Goal: Task Accomplishment & Management: Manage account settings

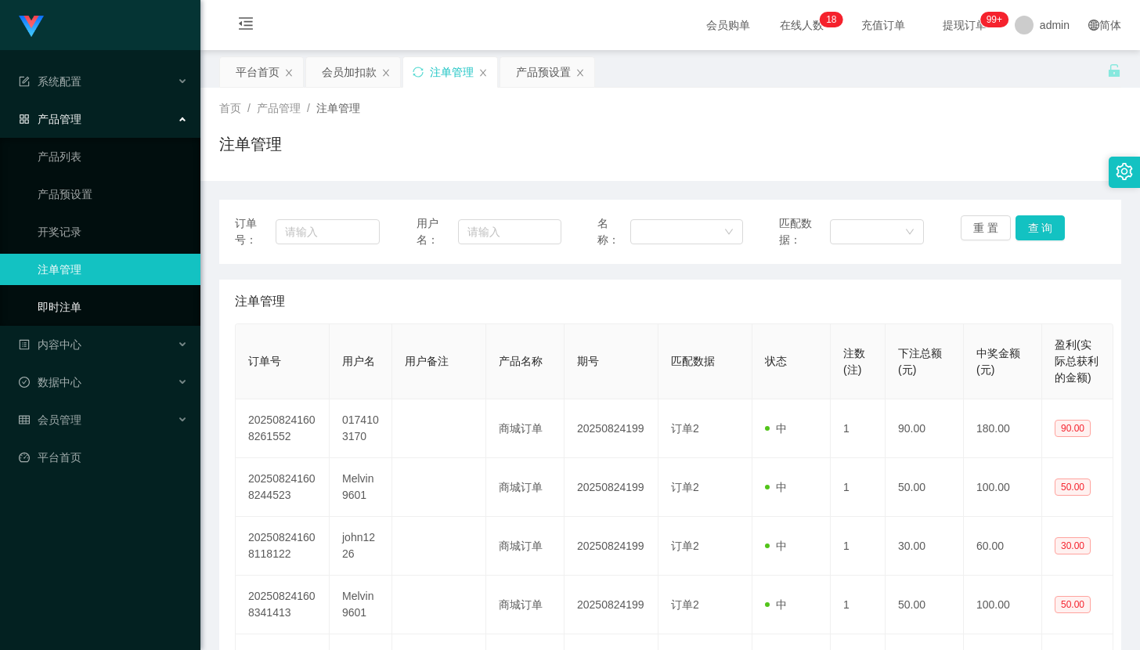
scroll to position [208, 0]
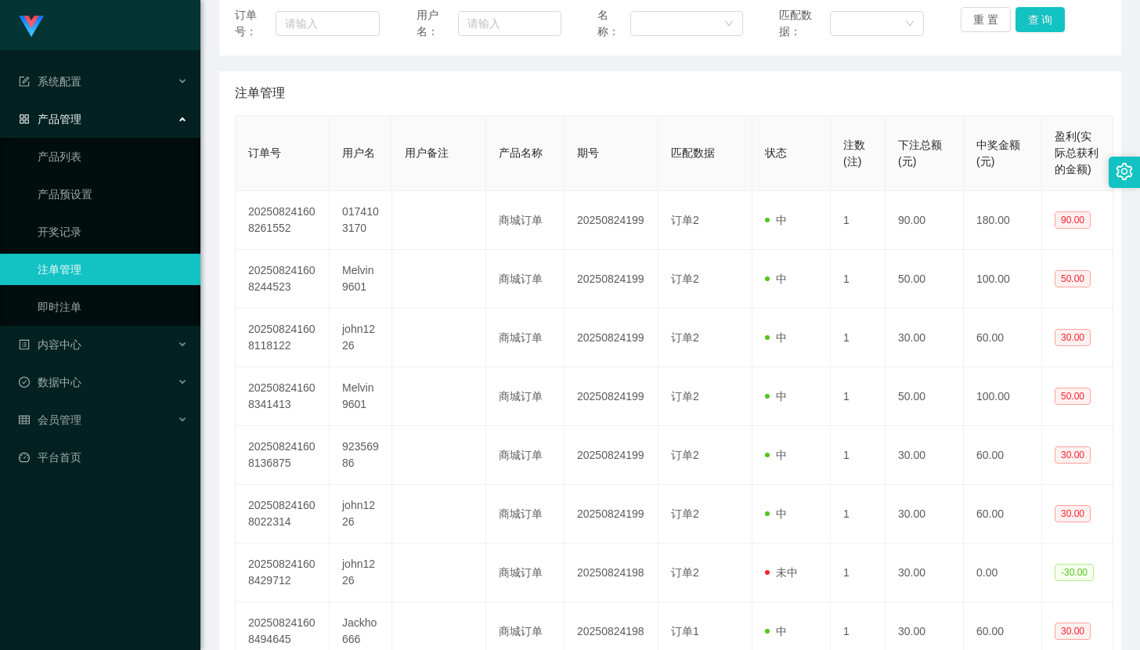
drag, startPoint x: 58, startPoint y: 282, endPoint x: 49, endPoint y: 282, distance: 9.4
click at [55, 282] on ul "产品列表 产品预设置 开奖记录 注单管理 即时注单" at bounding box center [100, 232] width 200 height 188
click at [55, 277] on link "注单管理" at bounding box center [113, 269] width 150 height 31
click at [114, 200] on link "产品预设置" at bounding box center [113, 193] width 150 height 31
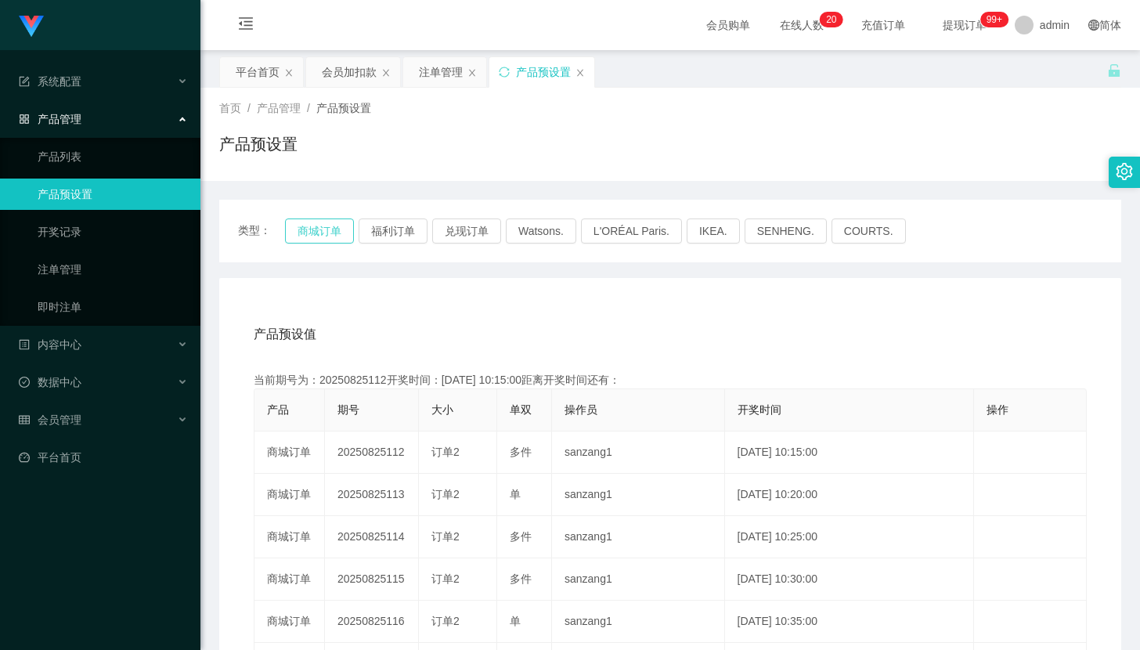
click at [321, 225] on button "商城订单" at bounding box center [319, 230] width 69 height 25
click at [321, 226] on button "商城订单" at bounding box center [319, 230] width 69 height 25
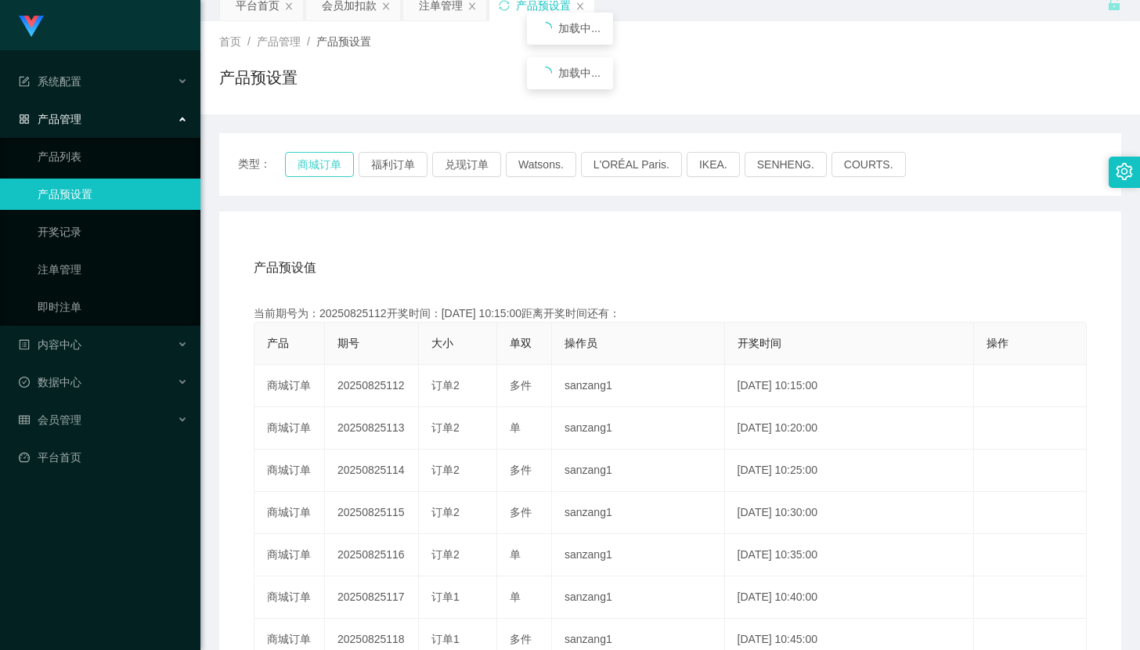
scroll to position [104, 0]
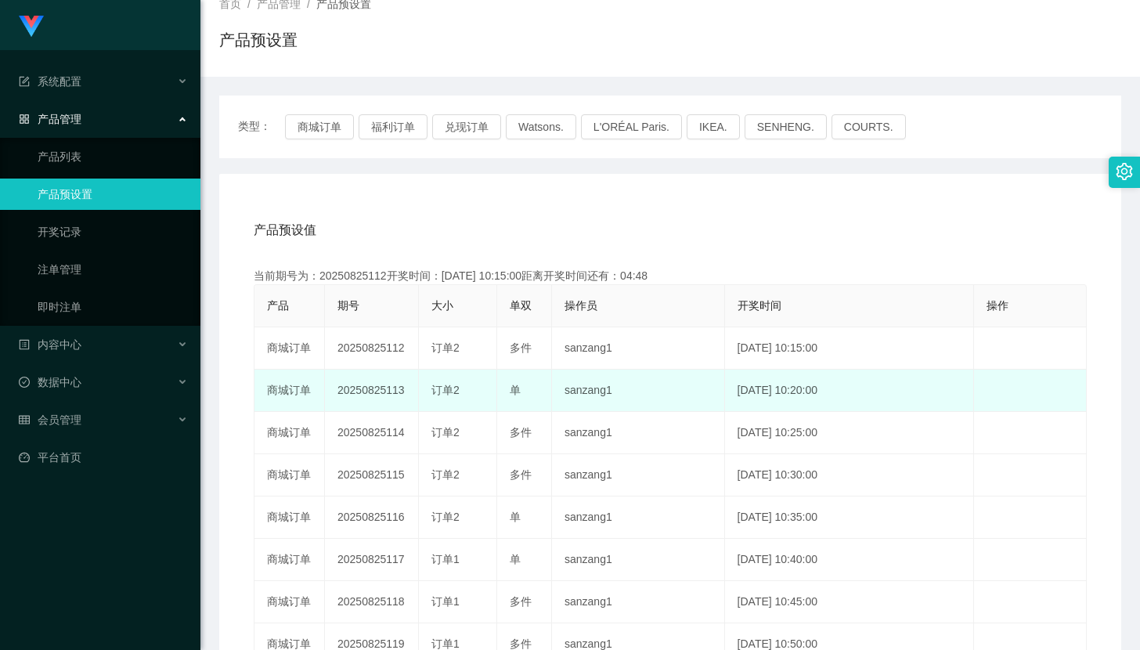
drag, startPoint x: 330, startPoint y: 398, endPoint x: 406, endPoint y: 395, distance: 75.3
click at [406, 395] on td "20250825113" at bounding box center [372, 391] width 94 height 42
copy td "20250825113"
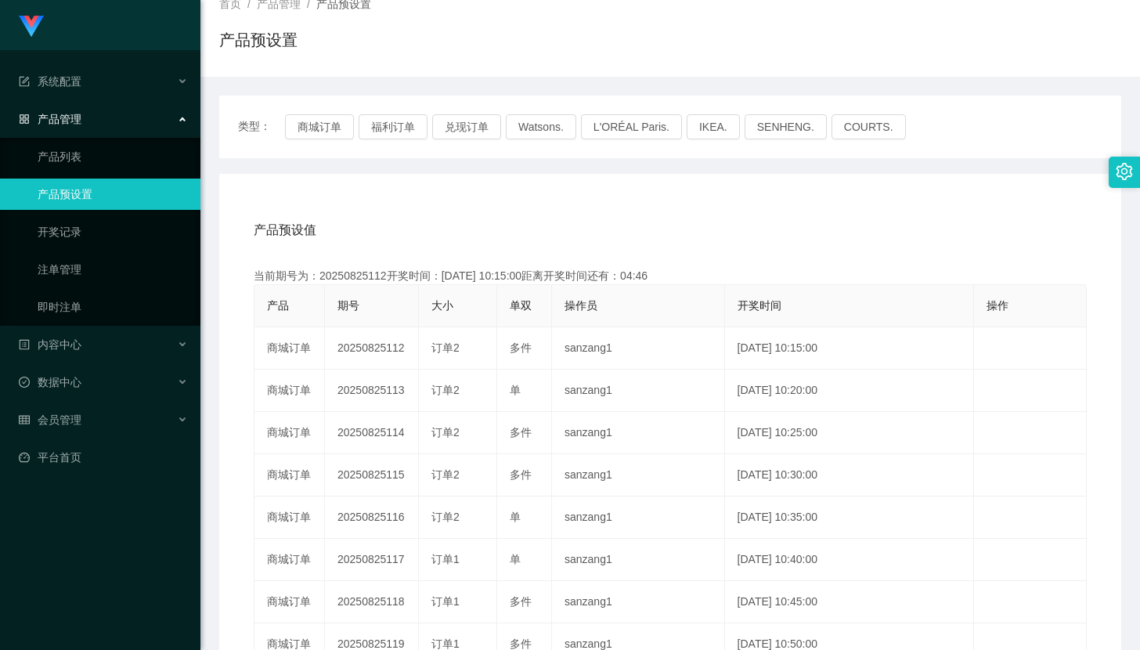
click at [390, 78] on div "类型： 商城订单 福利订单 兑现订单 Watsons. L'ORÉAL Paris. IKEA. SENHENG. COURTS. 产品预设值 添加期号 当前…" at bounding box center [670, 448] width 902 height 742
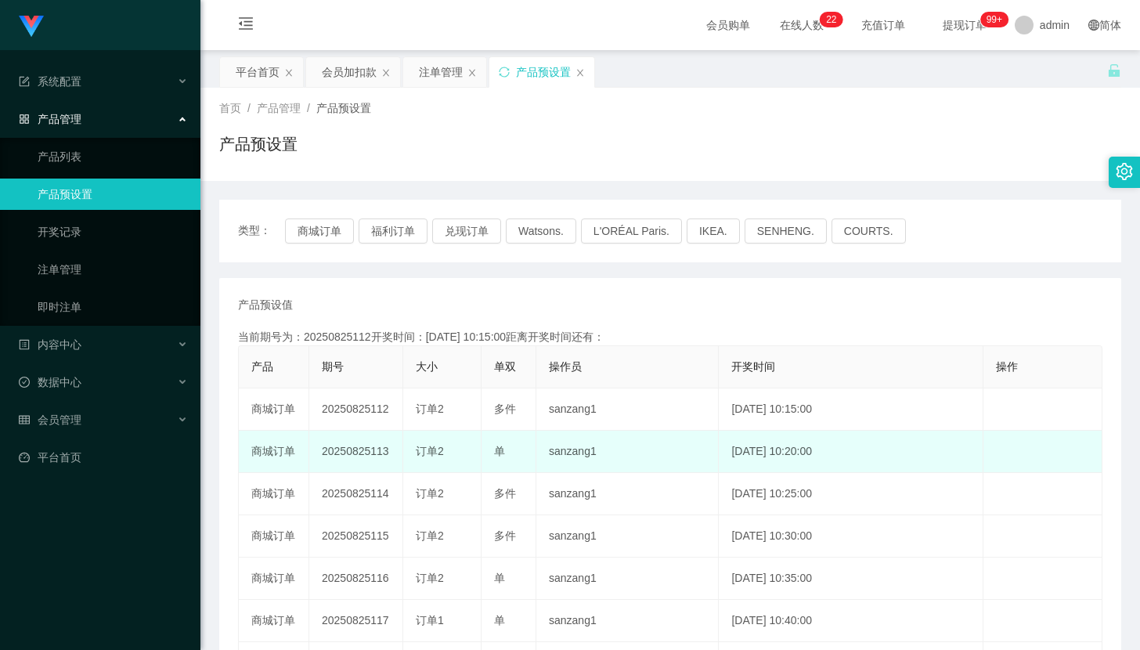
scroll to position [104, 0]
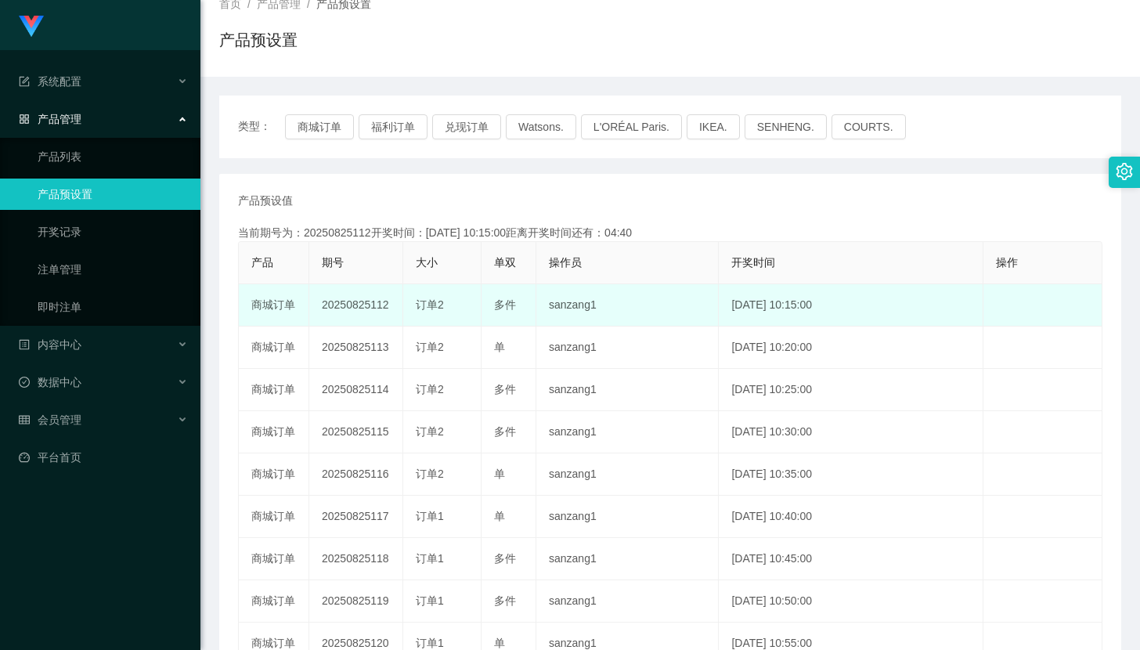
drag, startPoint x: 314, startPoint y: 304, endPoint x: 401, endPoint y: 307, distance: 87.0
click at [401, 307] on td "20250825112" at bounding box center [356, 305] width 94 height 42
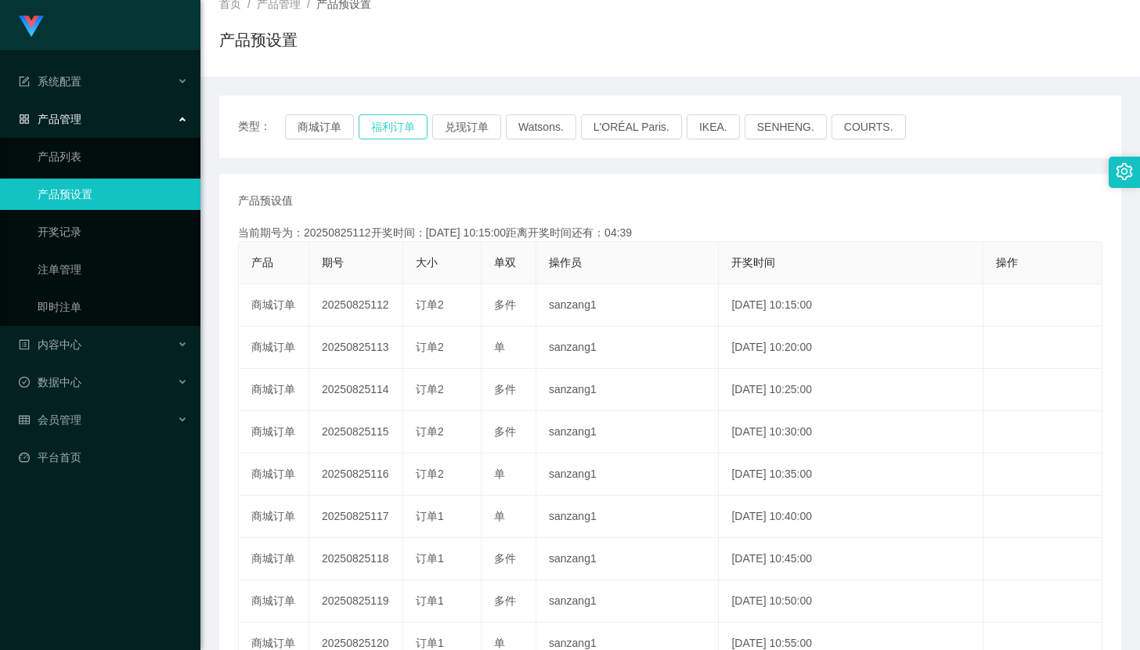
click at [402, 136] on button "福利订单" at bounding box center [393, 126] width 69 height 25
click at [402, 133] on button "福利订单" at bounding box center [393, 126] width 69 height 25
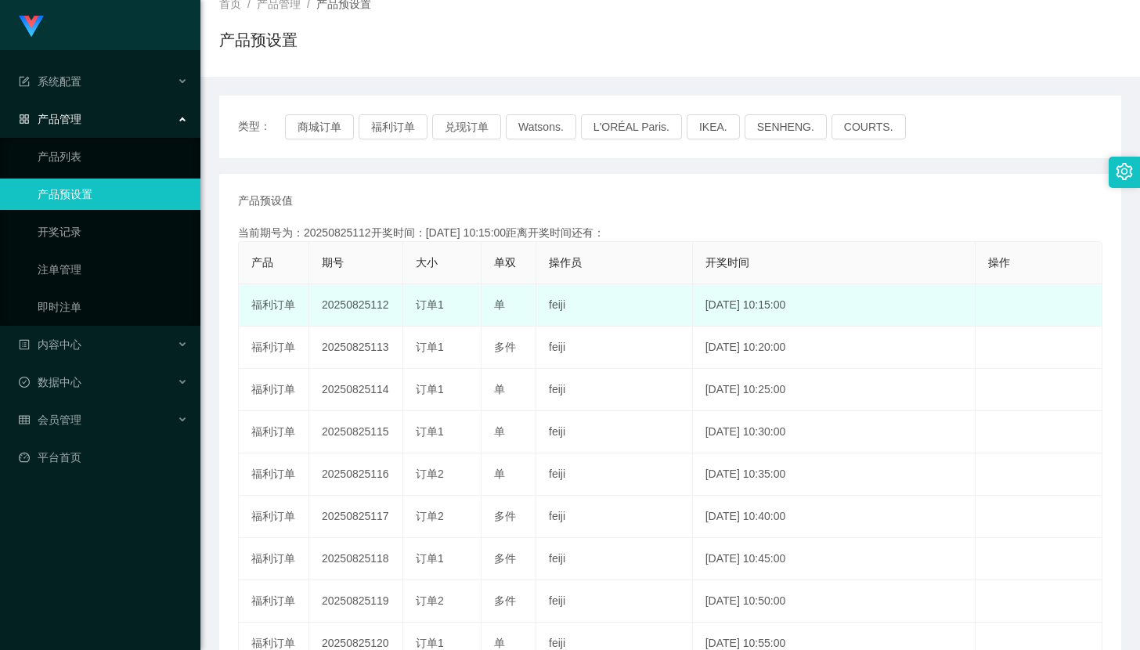
click at [319, 307] on td "20250825112" at bounding box center [356, 305] width 94 height 42
drag, startPoint x: 319, startPoint y: 307, endPoint x: 407, endPoint y: 311, distance: 87.8
click at [409, 311] on tr "福利订单 20250825112 订单1 单 feiji [DATE] 10:15:00 编 辑 限制投注" at bounding box center [671, 305] width 864 height 42
click at [386, 314] on td "20250825112" at bounding box center [356, 305] width 94 height 42
drag, startPoint x: 389, startPoint y: 310, endPoint x: 319, endPoint y: 308, distance: 69.7
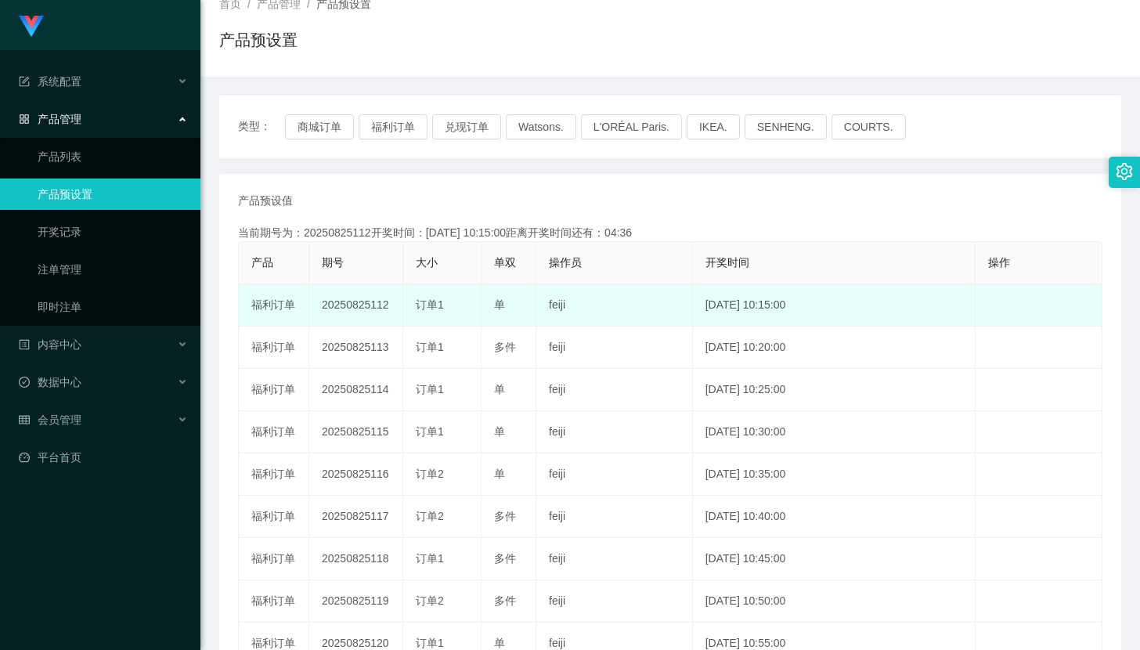
click at [319, 308] on td "20250825112" at bounding box center [356, 305] width 94 height 42
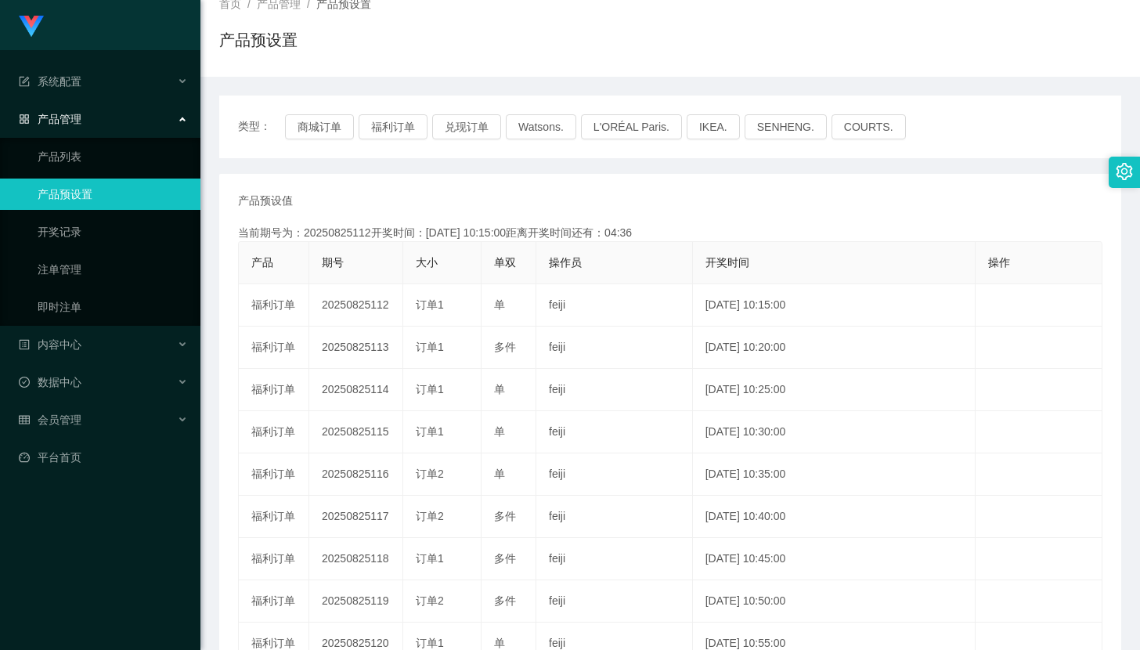
copy td "20250825112"
click at [743, 26] on div "首页 / 产品管理 / 产品预设置 / 产品预设置" at bounding box center [670, 30] width 902 height 68
click at [781, 5] on div "首页 / 产品管理 / 产品预设置 /" at bounding box center [670, 4] width 902 height 16
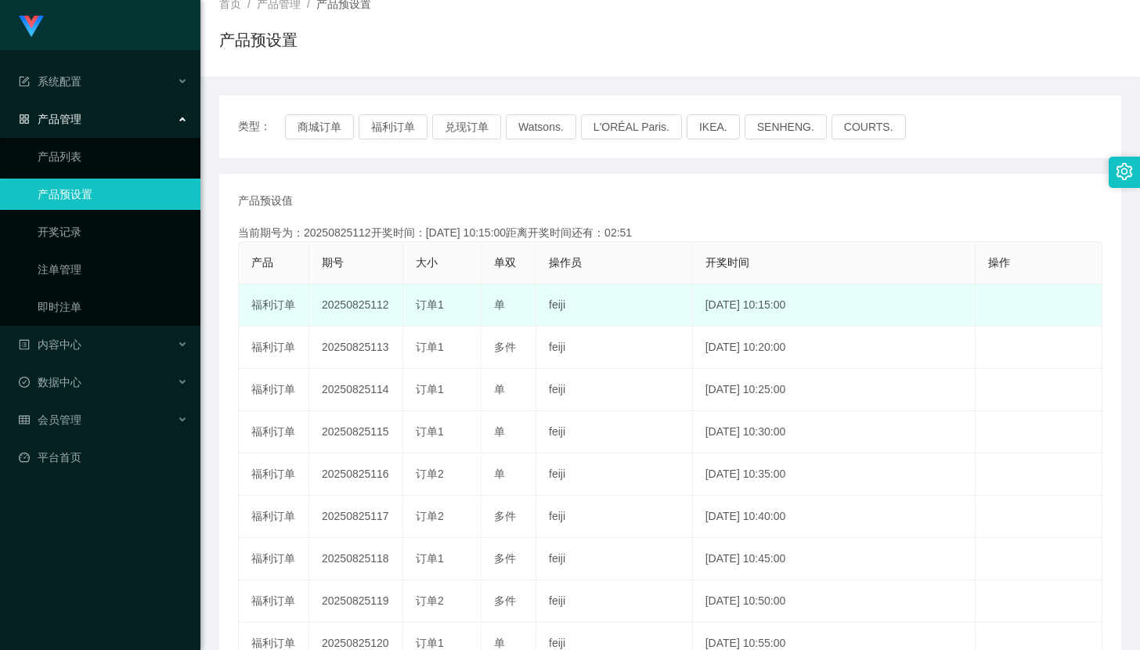
drag, startPoint x: 813, startPoint y: 291, endPoint x: 788, endPoint y: 302, distance: 27.3
click at [802, 298] on td "[DATE] 10:15:00" at bounding box center [834, 305] width 283 height 42
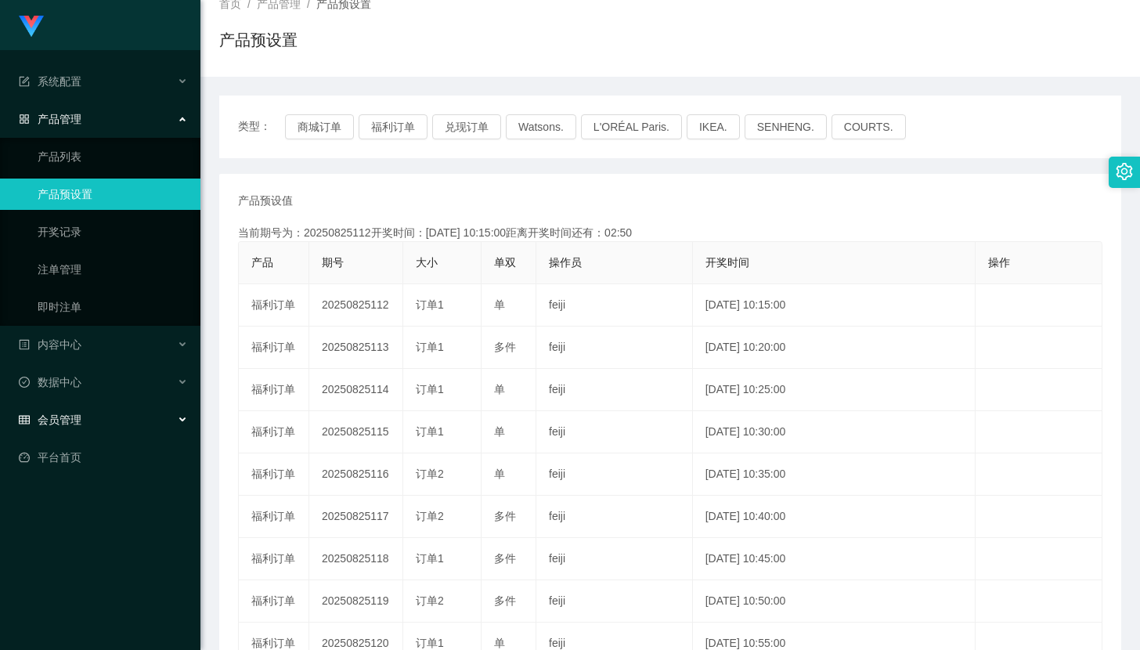
click at [129, 404] on div "会员管理" at bounding box center [100, 419] width 200 height 31
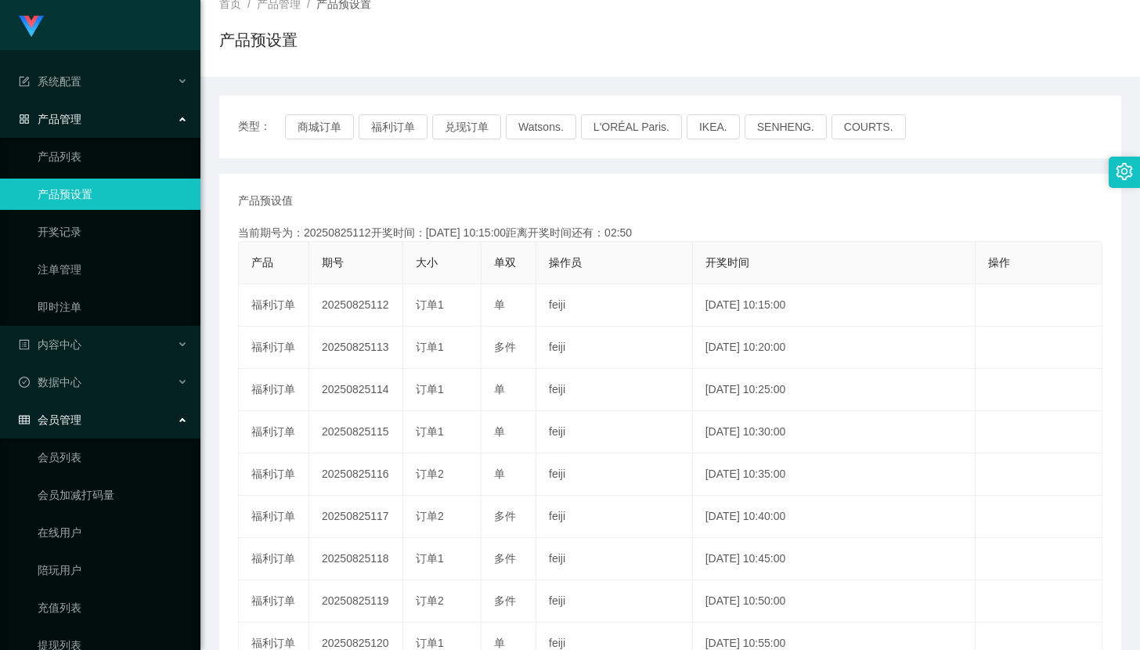
click at [124, 411] on div "会员管理" at bounding box center [100, 419] width 200 height 31
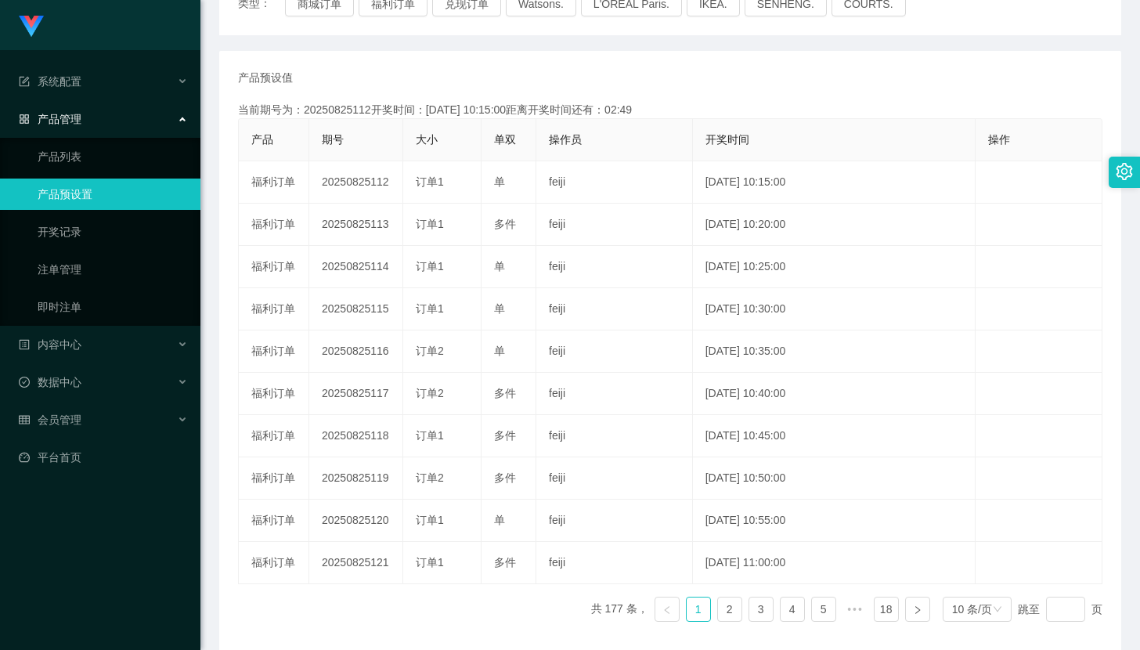
scroll to position [305, 0]
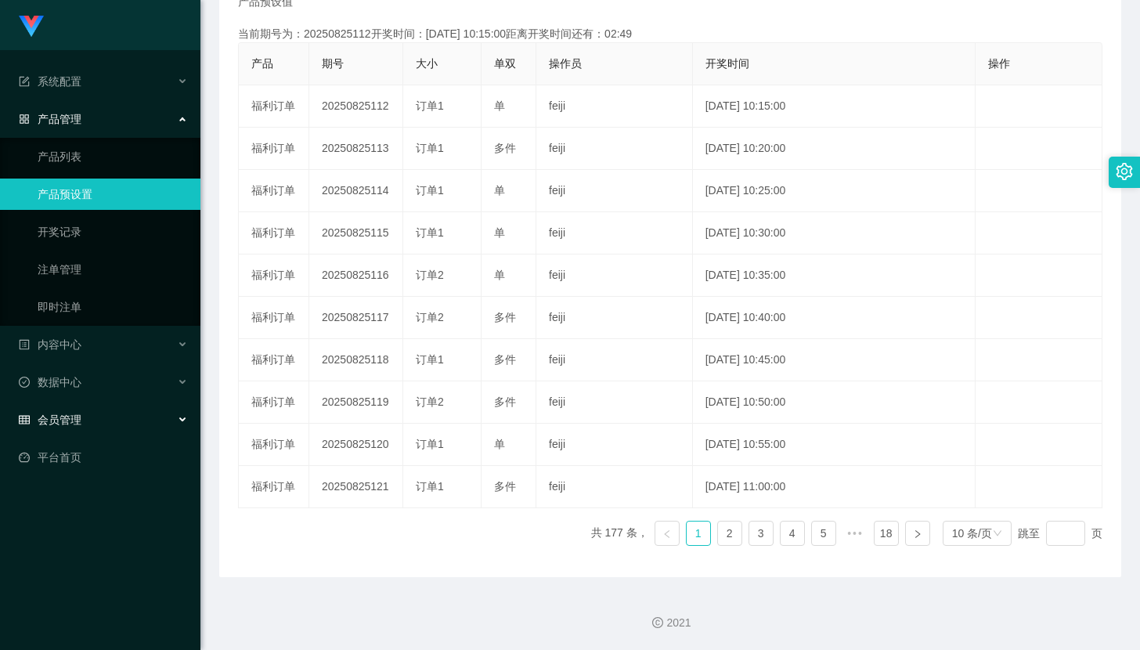
drag, startPoint x: 67, startPoint y: 402, endPoint x: 63, endPoint y: 416, distance: 14.9
click at [67, 413] on span "会员管理" at bounding box center [50, 419] width 63 height 13
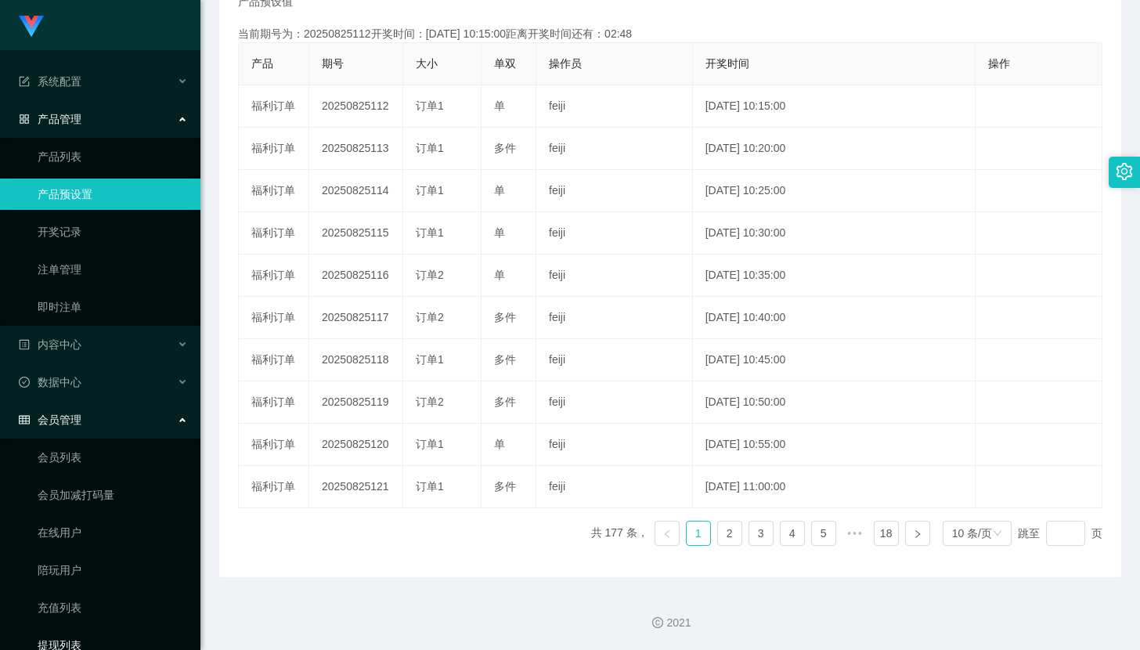
click at [66, 634] on link "提现列表" at bounding box center [113, 644] width 150 height 31
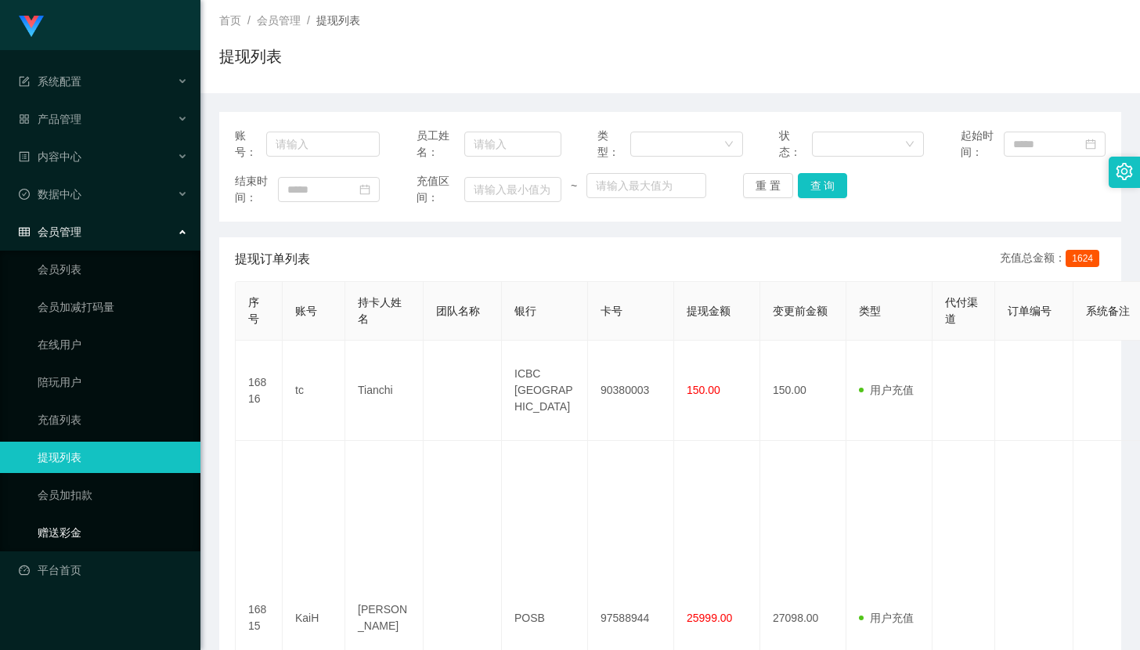
scroll to position [417, 0]
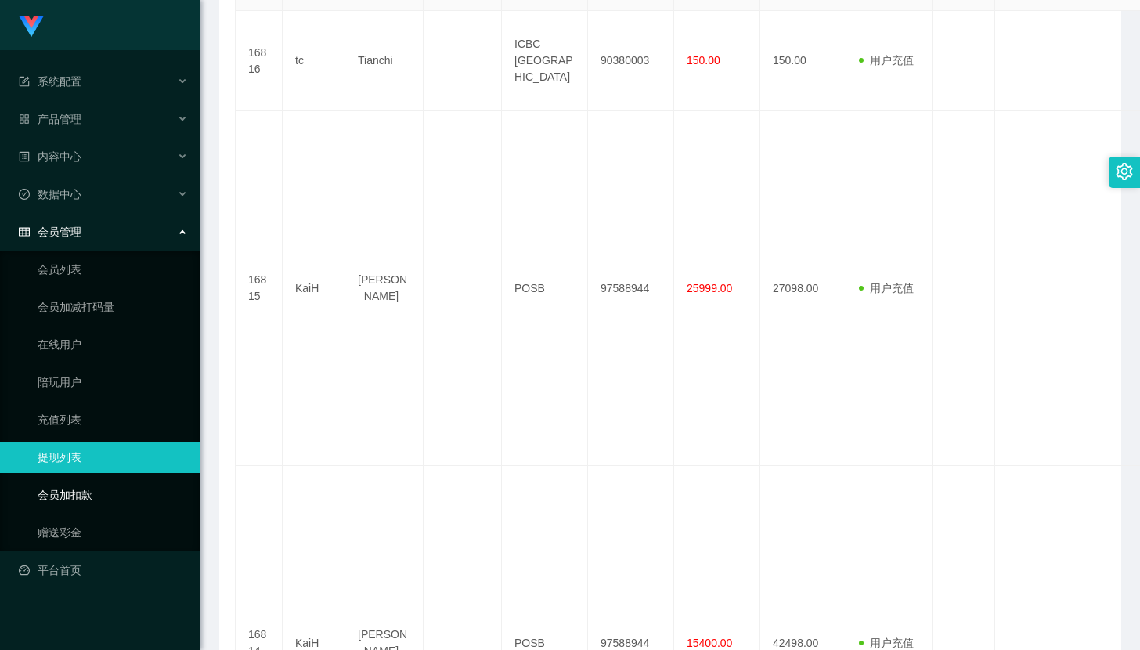
click at [74, 492] on link "会员加扣款" at bounding box center [113, 494] width 150 height 31
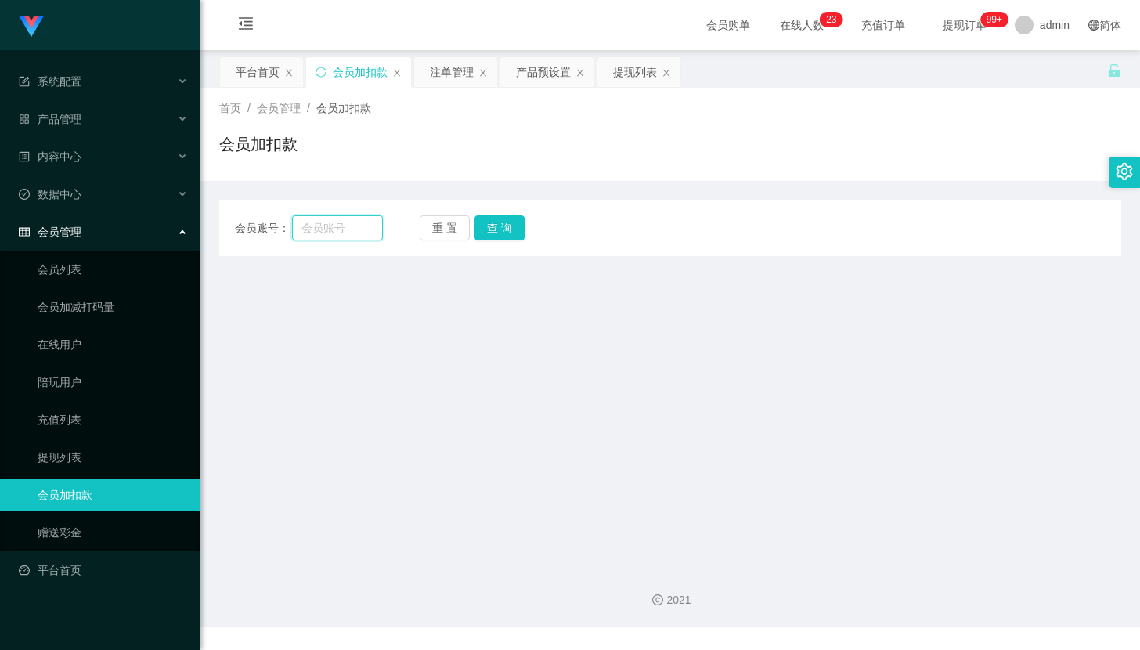
click at [352, 233] on input "text" at bounding box center [337, 227] width 91 height 25
paste input "bingbong"
type input "bingbong"
click at [495, 223] on button "查 询" at bounding box center [499, 227] width 50 height 25
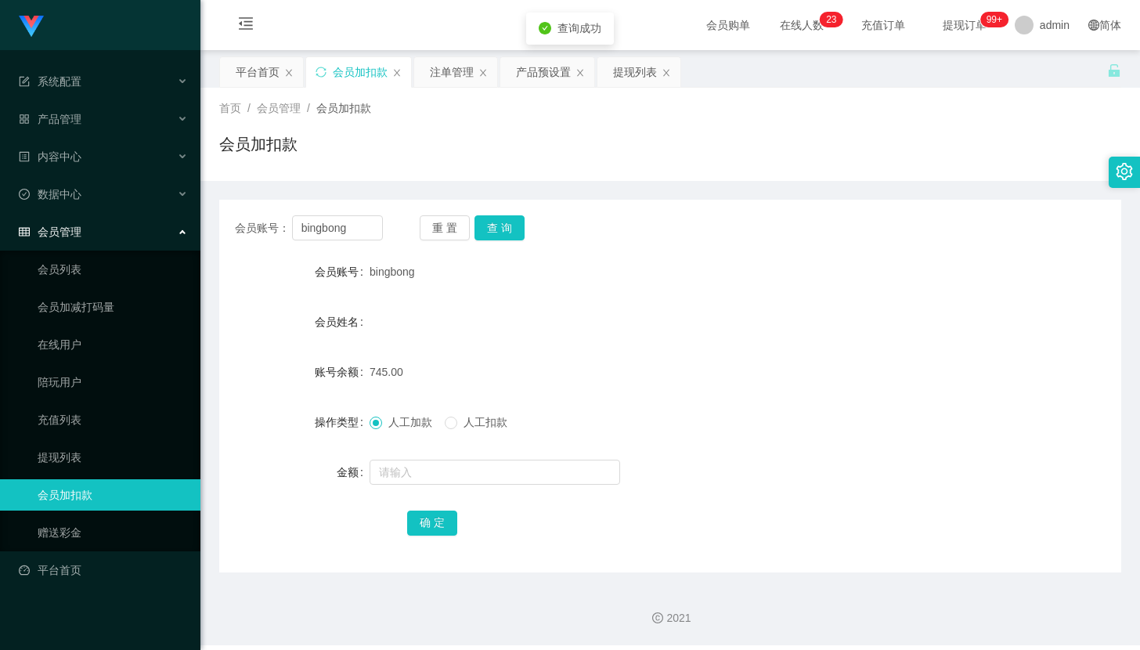
click at [420, 493] on form "会员账号 bingbong 会员姓名 账号余额 745.00 操作类型 人工加款 人工扣款 金额 确 定" at bounding box center [670, 397] width 902 height 282
click at [426, 478] on input "text" at bounding box center [495, 472] width 251 height 25
type input "1500"
click at [427, 517] on button "确 定" at bounding box center [432, 522] width 50 height 25
click at [745, 404] on form "会员账号 bingbong 会员姓名 账号余额 2245.00 操作类型 人工加款 人工扣款 金额 确 定" at bounding box center [670, 397] width 902 height 282
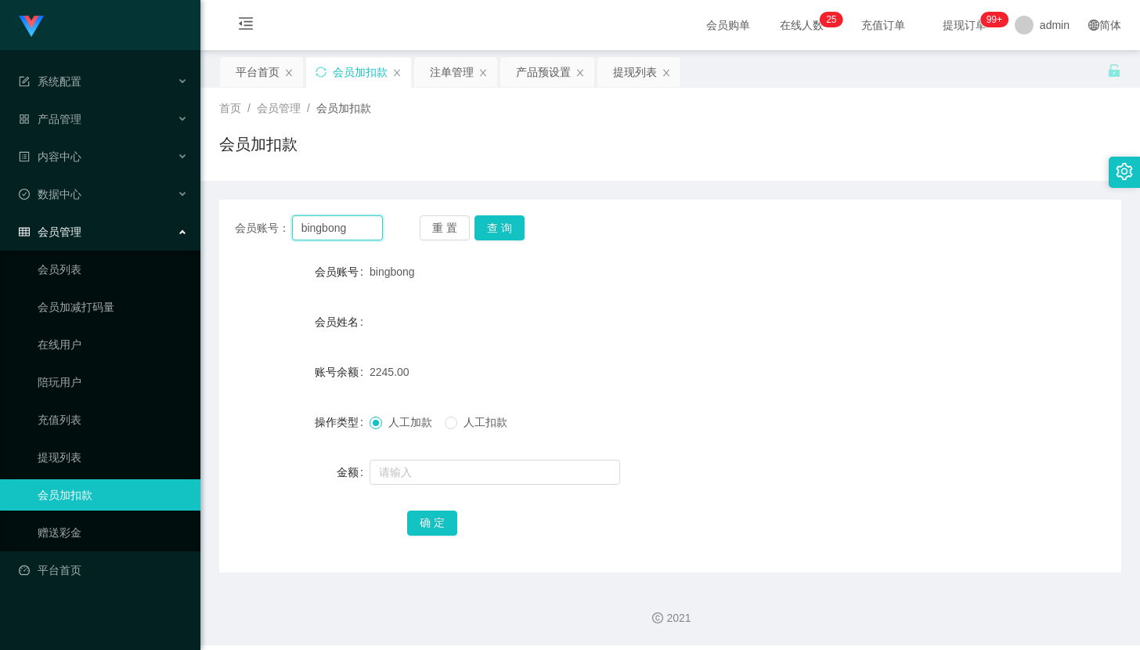
click at [371, 226] on input "bingbong" at bounding box center [337, 227] width 91 height 25
click at [132, 110] on div "产品管理" at bounding box center [100, 118] width 200 height 31
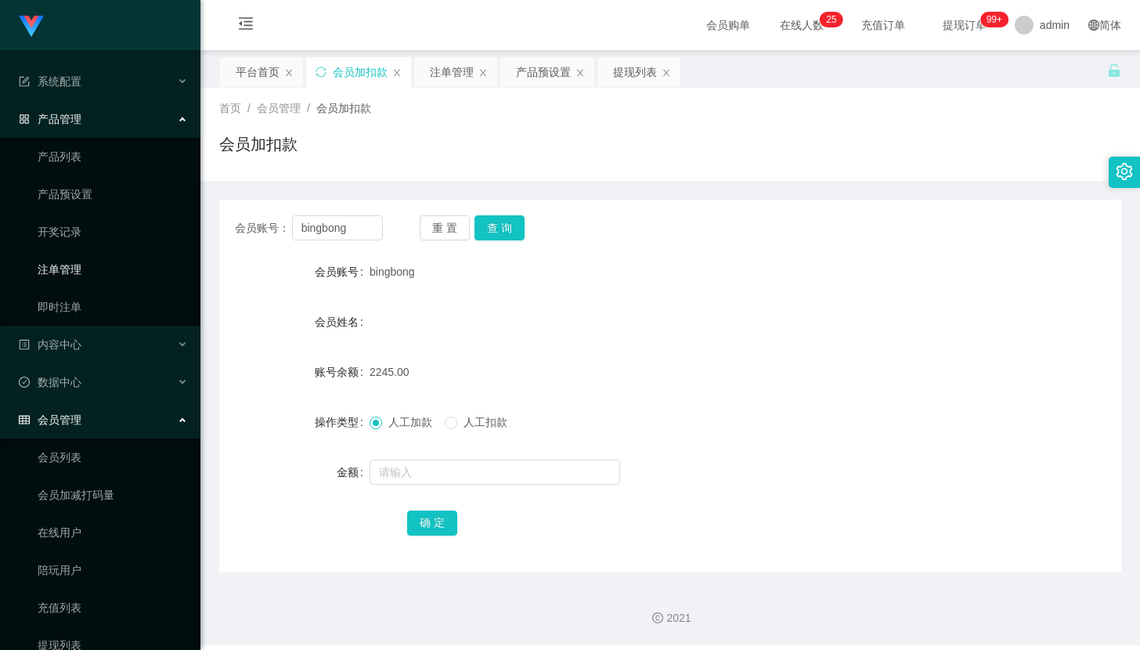
click at [104, 263] on link "注单管理" at bounding box center [113, 269] width 150 height 31
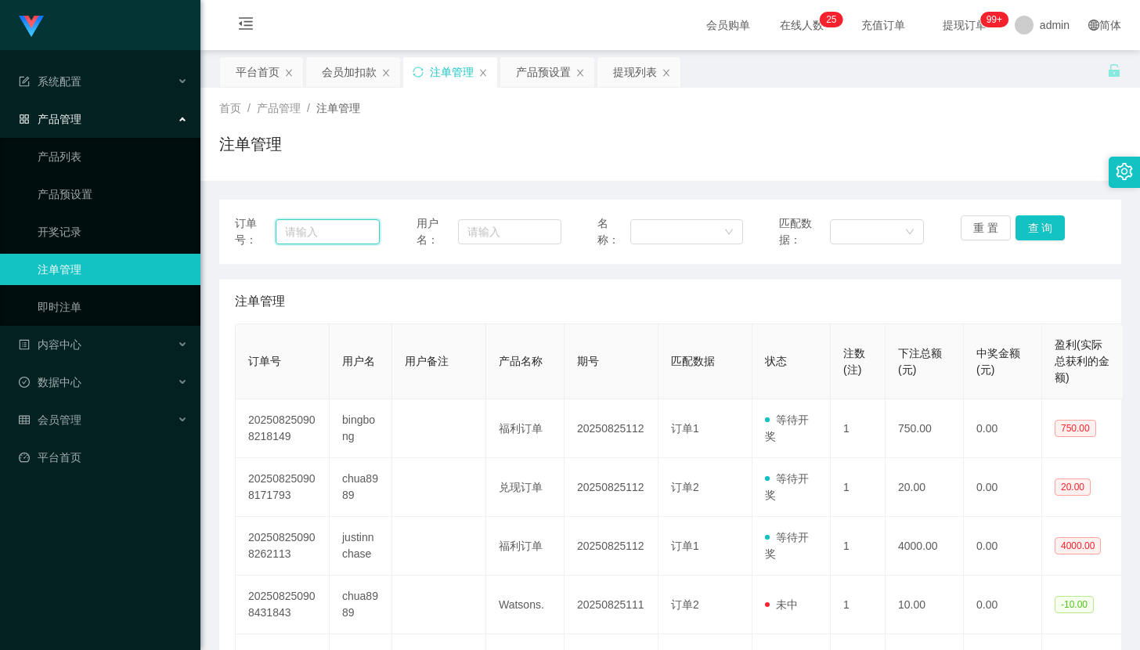
click at [352, 227] on input "text" at bounding box center [328, 231] width 104 height 25
paste input "bingbong"
type input "bingbong"
click at [1053, 223] on button "查 询" at bounding box center [1040, 227] width 50 height 25
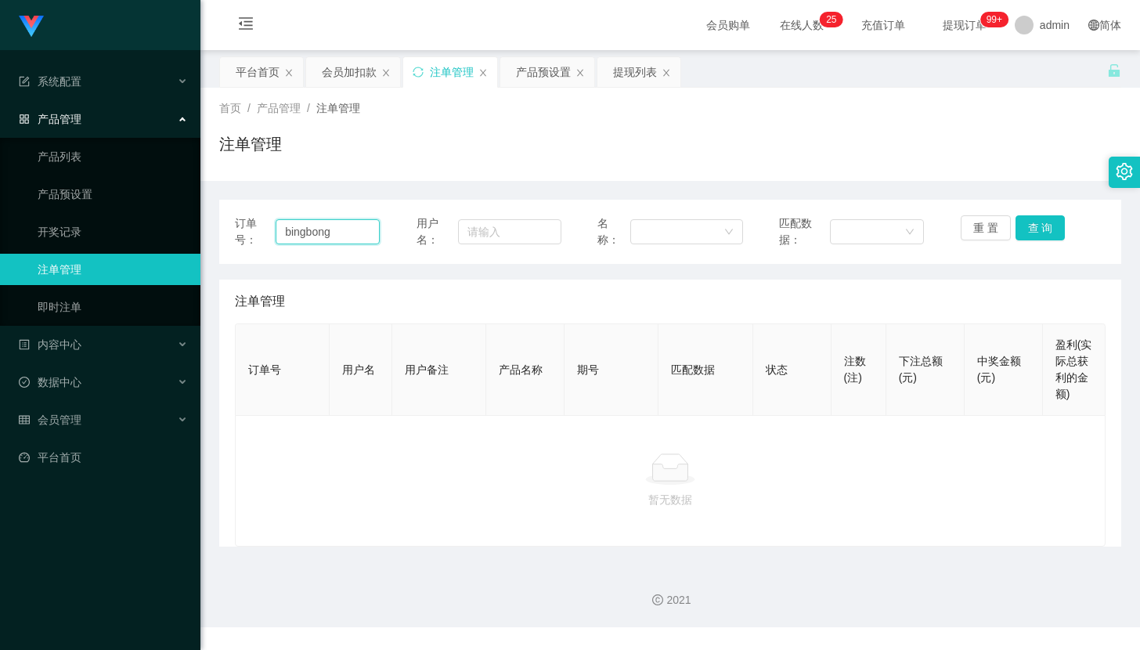
click at [341, 241] on input "bingbong" at bounding box center [328, 231] width 104 height 25
click at [509, 229] on input "text" at bounding box center [509, 231] width 103 height 25
paste input "bingbong"
type input "bingbong"
click at [1032, 229] on button "查 询" at bounding box center [1040, 227] width 50 height 25
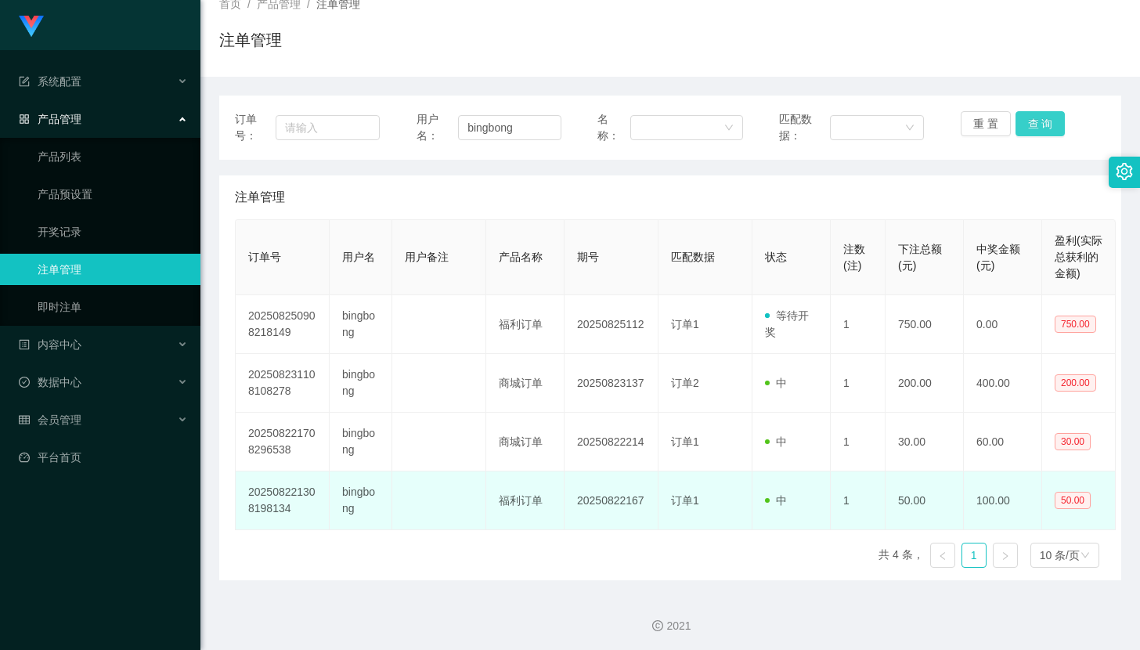
scroll to position [108, 0]
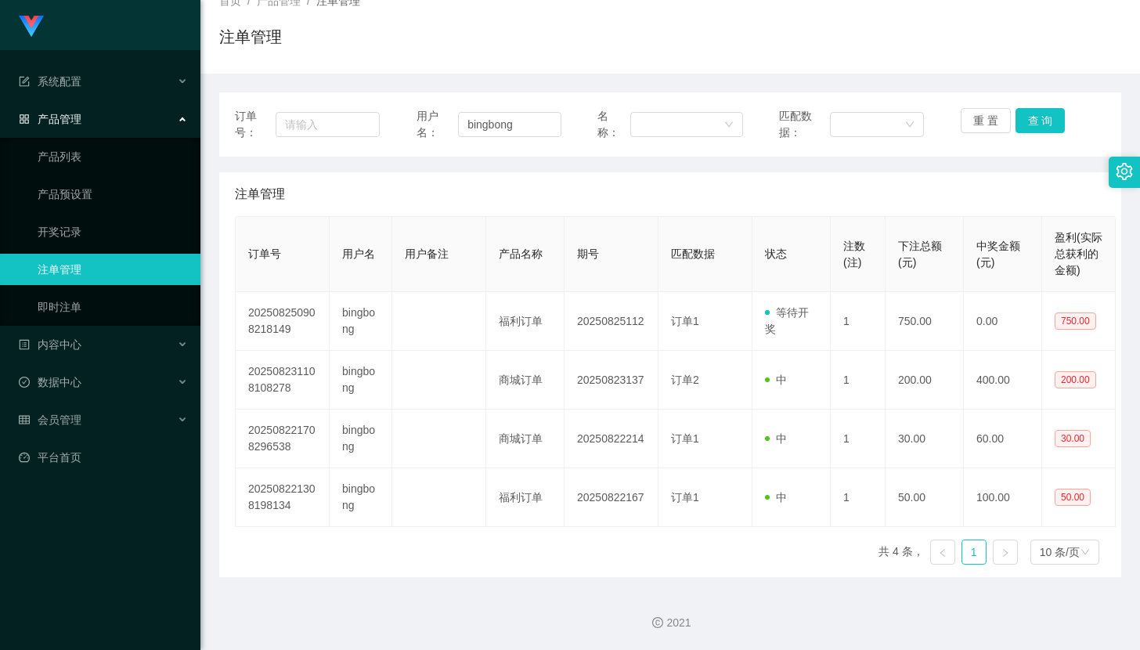
click at [997, 542] on link at bounding box center [1005, 551] width 25 height 25
click at [1001, 551] on icon "图标: right" at bounding box center [1005, 552] width 9 height 9
click at [759, 63] on div "首页 / 产品管理 / 注单管理 / 注单管理" at bounding box center [669, 26] width 939 height 93
click at [132, 236] on link "开奖记录" at bounding box center [113, 231] width 150 height 31
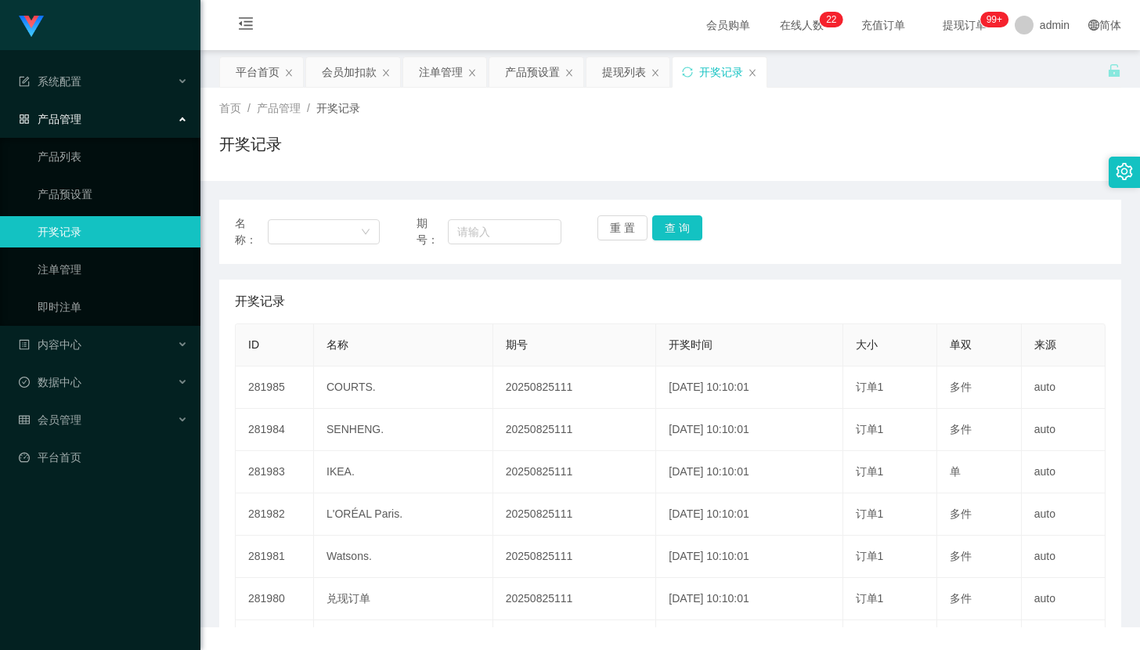
click at [92, 285] on ul "产品列表 产品预设置 开奖记录 注单管理 即时注单" at bounding box center [100, 232] width 200 height 188
click at [98, 277] on link "注单管理" at bounding box center [113, 269] width 150 height 31
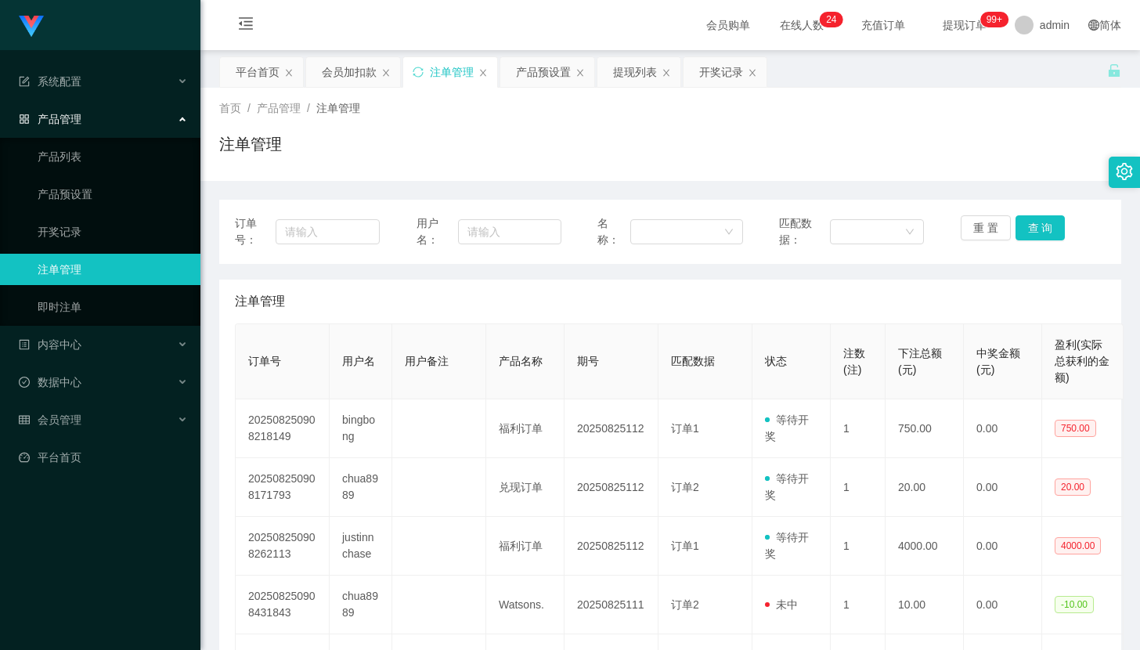
drag, startPoint x: 608, startPoint y: 289, endPoint x: 626, endPoint y: 266, distance: 29.0
click at [608, 289] on div "注单管理" at bounding box center [670, 301] width 871 height 44
